Goal: Submit feedback/report problem

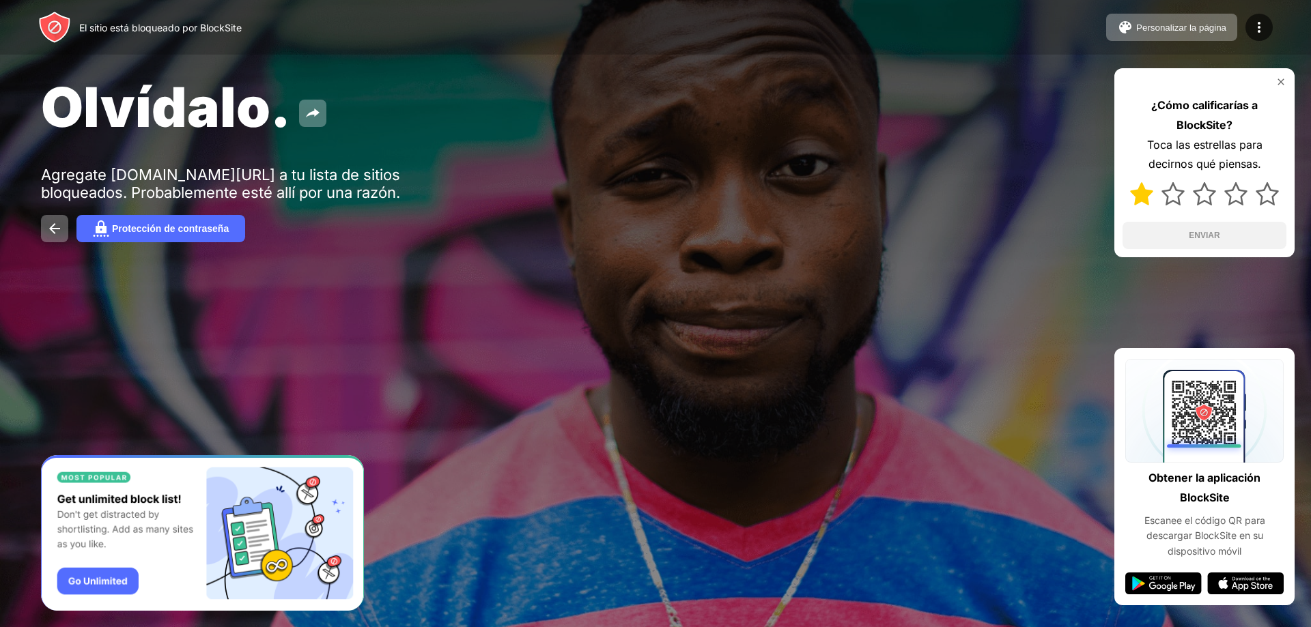
click at [1131, 195] on img at bounding box center [1141, 193] width 23 height 23
click at [1140, 193] on img at bounding box center [1141, 193] width 23 height 23
click at [1172, 192] on img at bounding box center [1172, 193] width 23 height 23
click at [1201, 244] on button "ENVIAR" at bounding box center [1204, 235] width 164 height 27
click at [1233, 187] on img at bounding box center [1235, 193] width 23 height 23
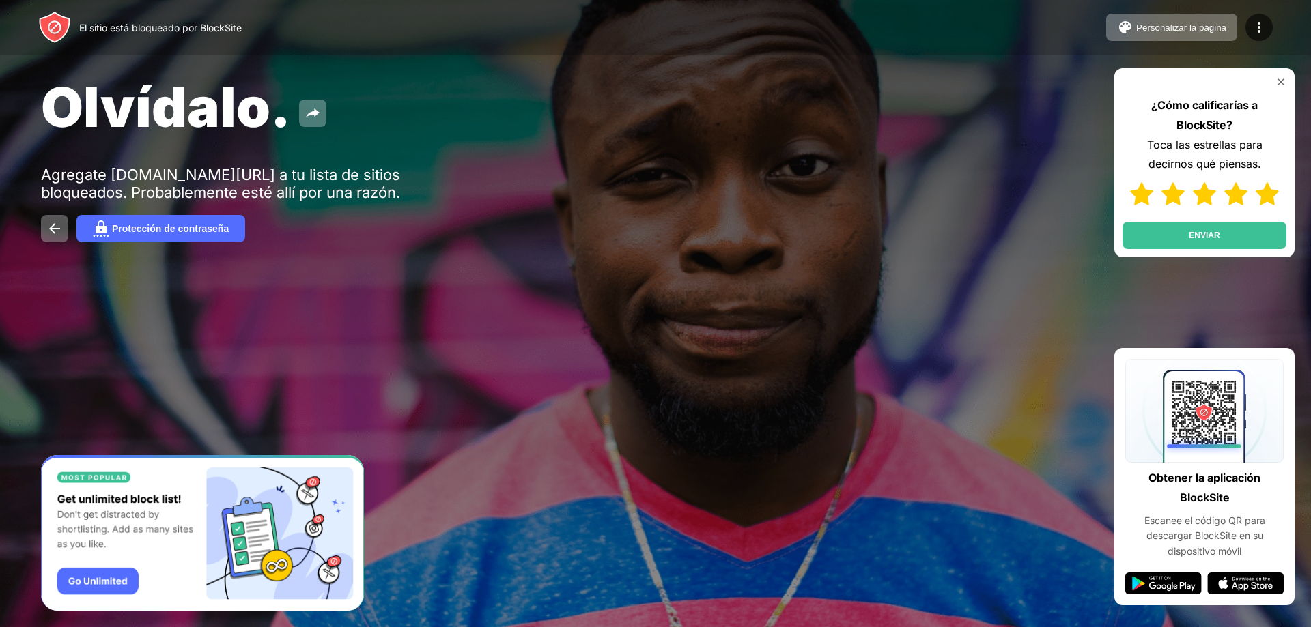
click at [1277, 181] on div at bounding box center [1204, 194] width 164 height 40
click at [1219, 233] on font "ENVIAR" at bounding box center [1203, 236] width 31 height 10
